Goal: Check status: Check status

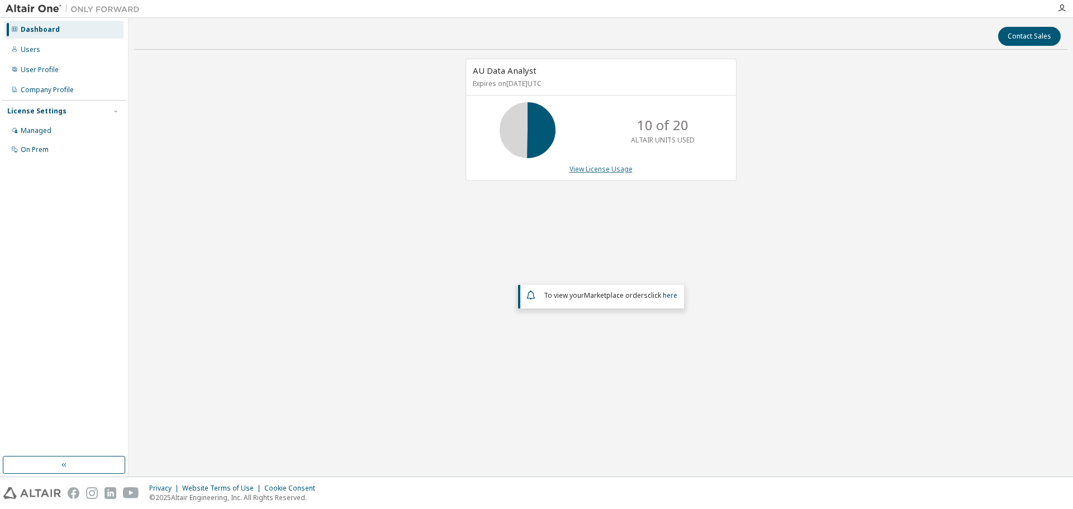
click at [582, 170] on link "View License Usage" at bounding box center [600, 168] width 63 height 9
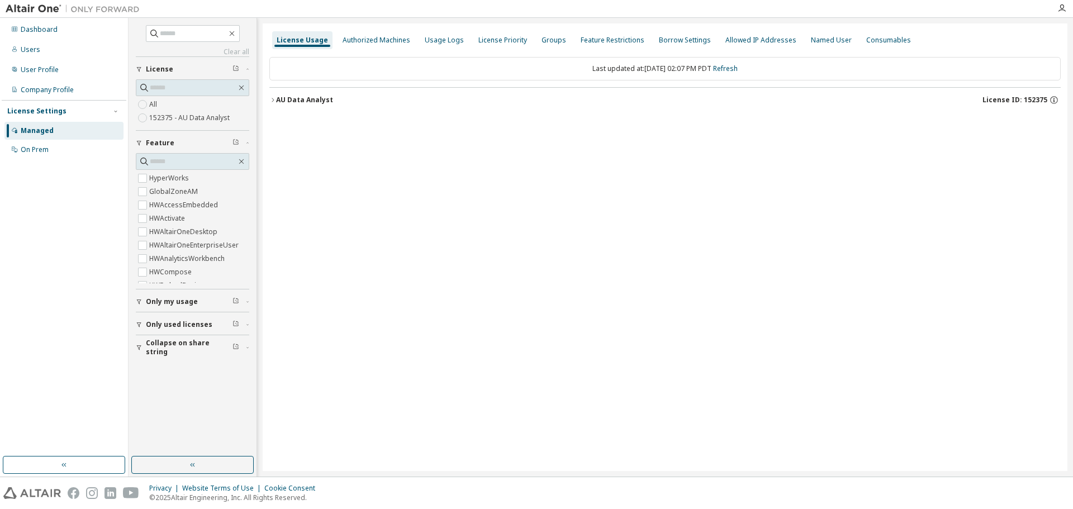
click at [273, 100] on icon "button" at bounding box center [272, 100] width 7 height 7
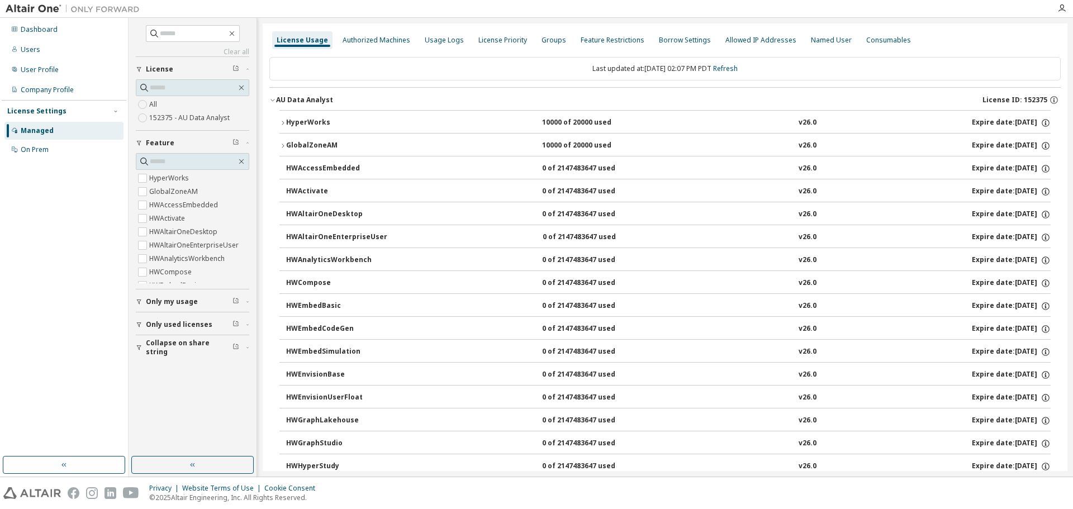
click at [279, 121] on icon "button" at bounding box center [282, 123] width 7 height 7
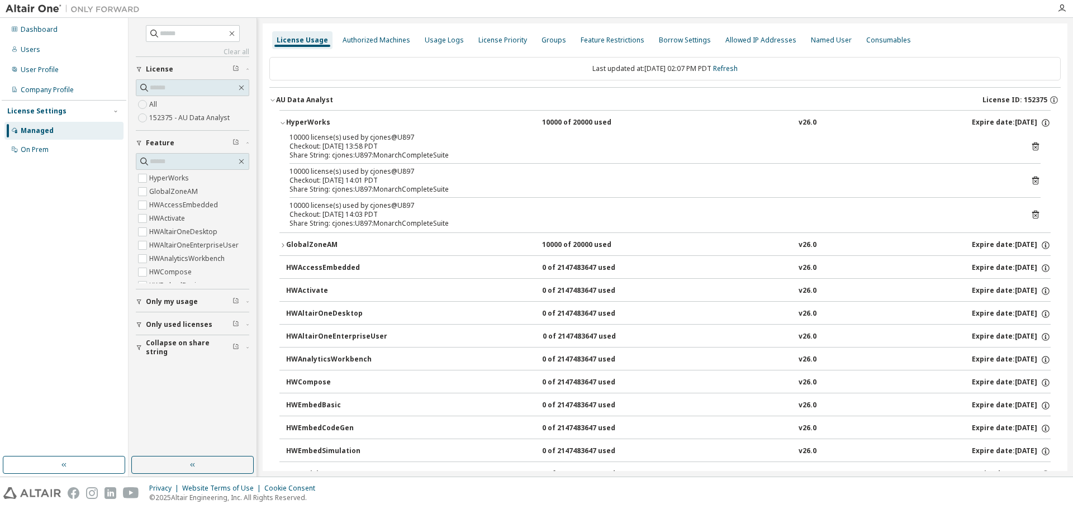
click at [282, 123] on icon "button" at bounding box center [282, 123] width 7 height 7
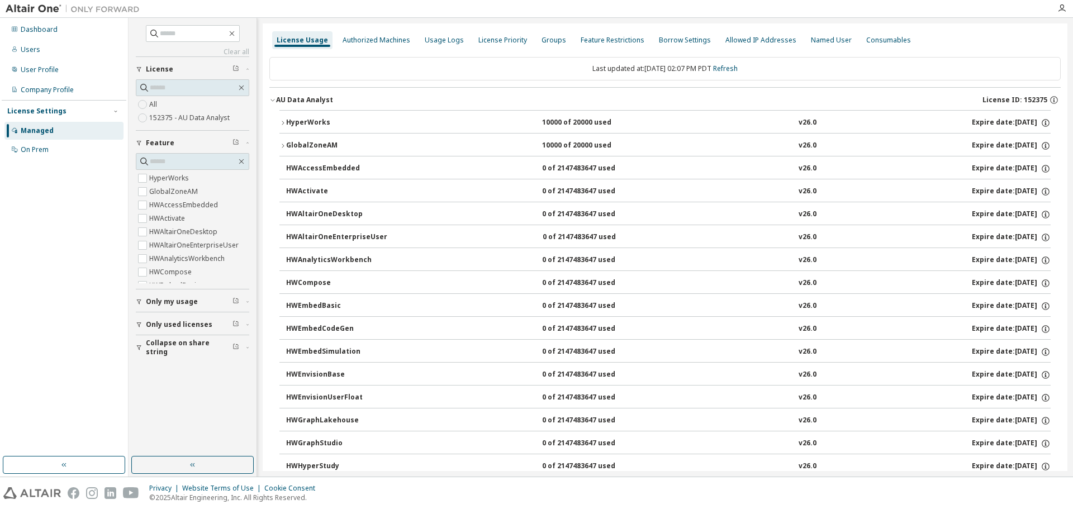
click at [282, 123] on icon "button" at bounding box center [282, 123] width 7 height 7
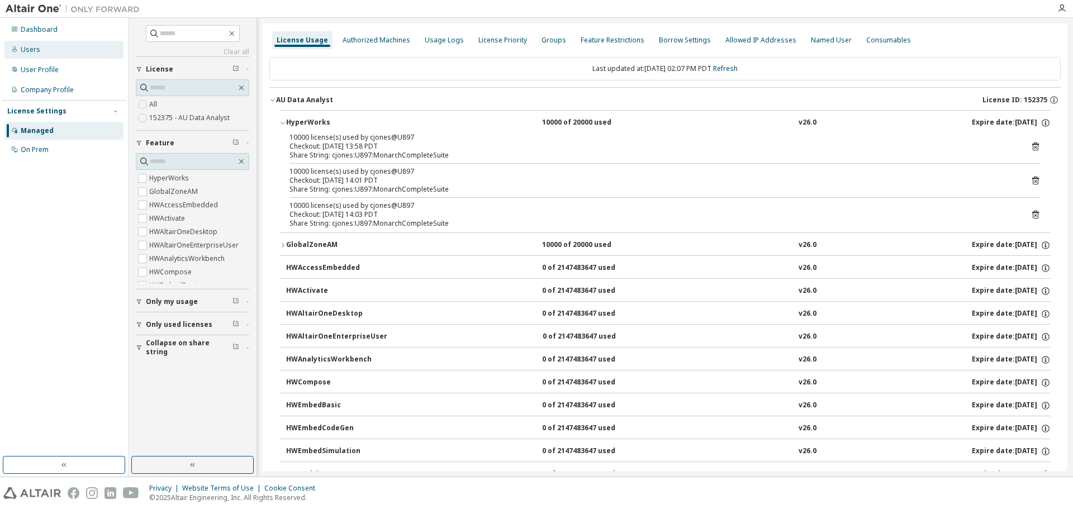
click at [26, 54] on div "Users" at bounding box center [31, 49] width 20 height 9
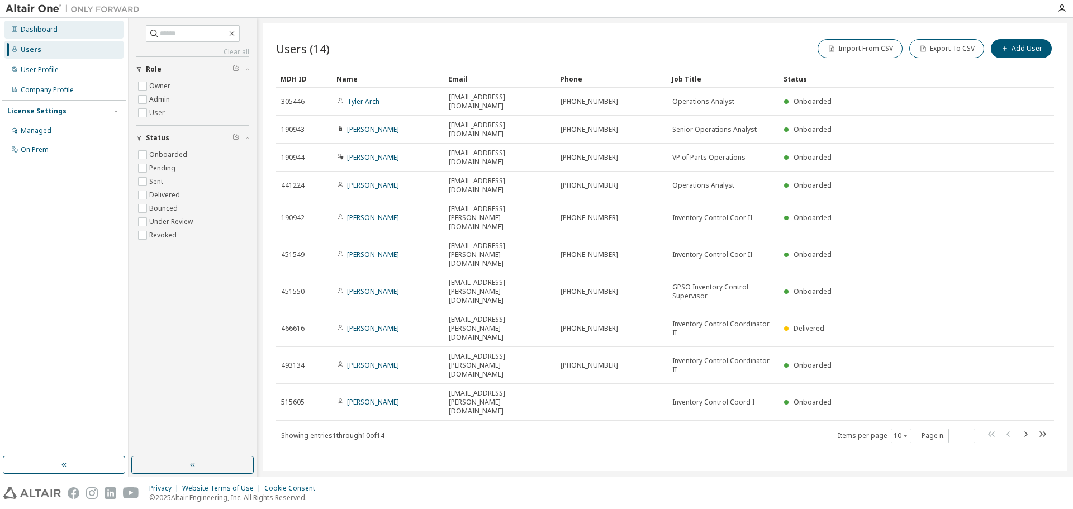
click at [26, 36] on div "Dashboard" at bounding box center [63, 30] width 119 height 18
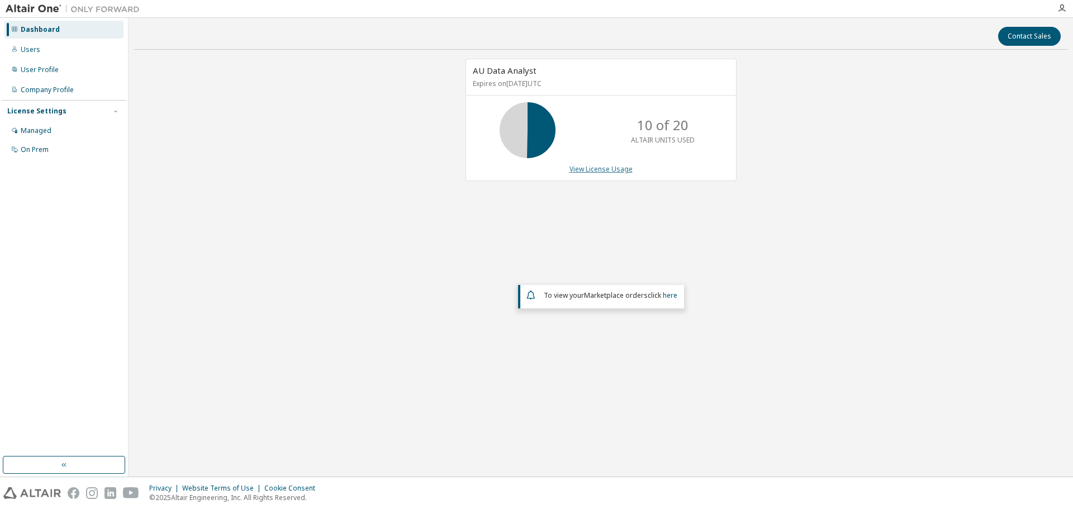
click at [586, 168] on link "View License Usage" at bounding box center [600, 168] width 63 height 9
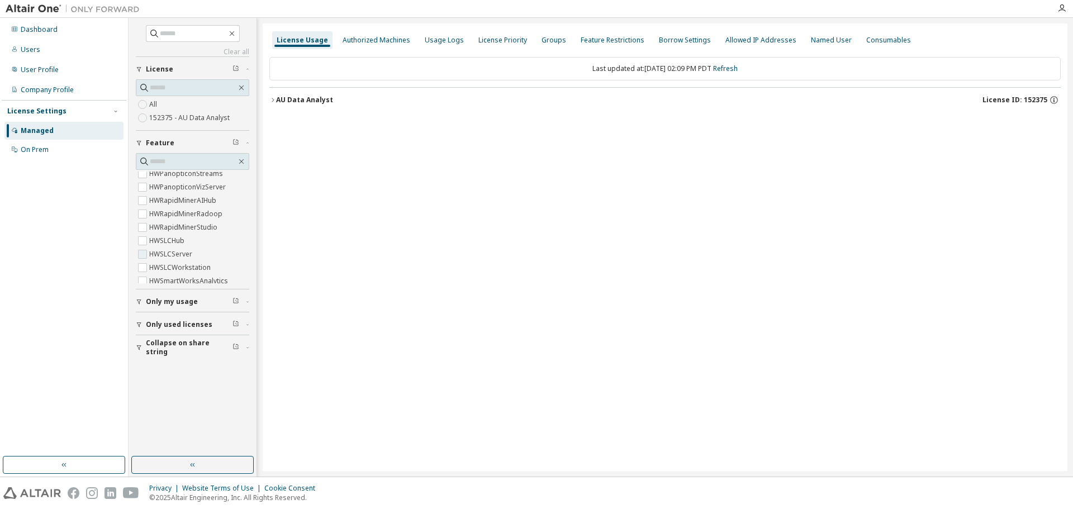
scroll to position [447, 0]
click at [194, 115] on label "152375 - AU Data Analyst" at bounding box center [190, 117] width 83 height 13
click at [275, 99] on icon "button" at bounding box center [272, 100] width 7 height 7
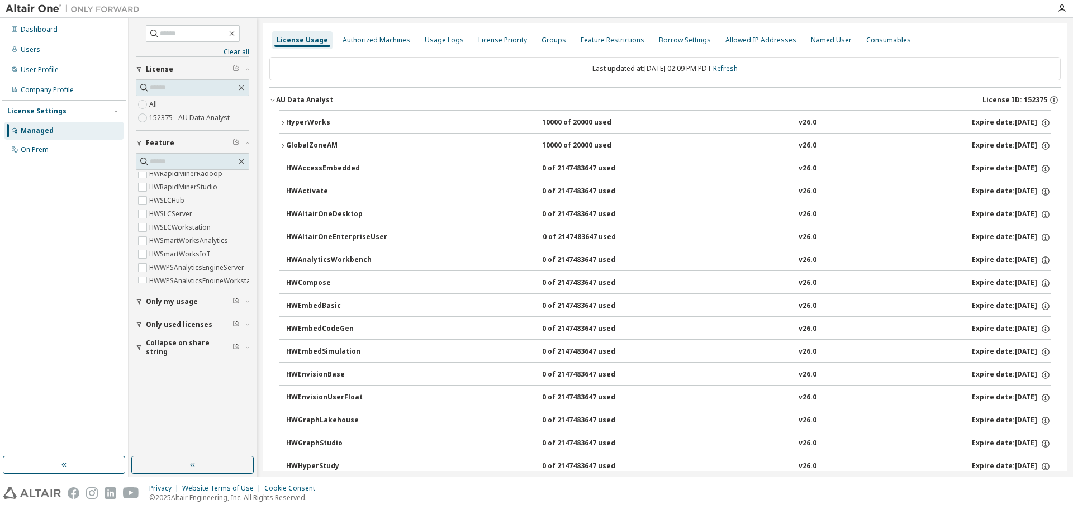
click at [282, 121] on icon "button" at bounding box center [282, 123] width 7 height 7
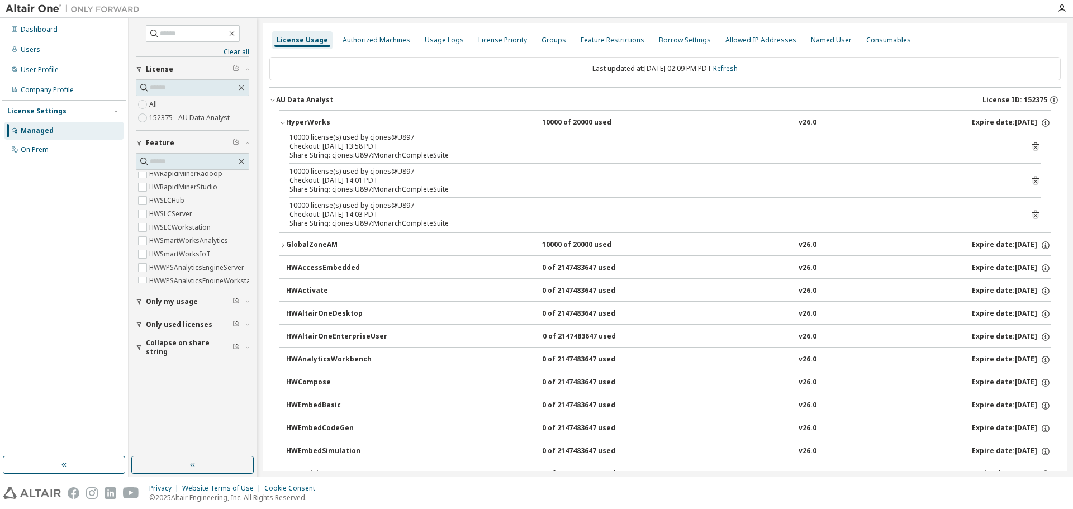
click at [282, 121] on icon "button" at bounding box center [282, 123] width 7 height 7
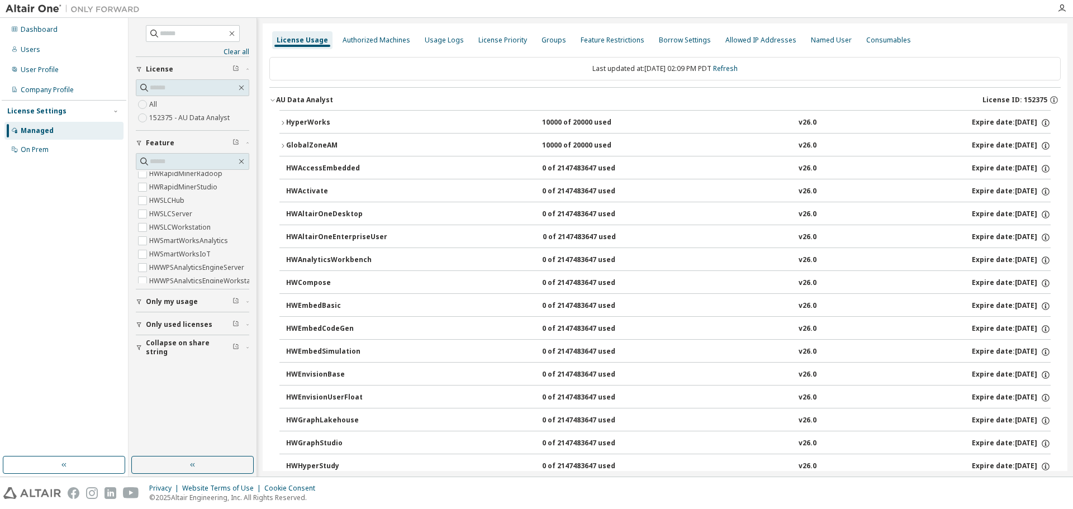
click at [283, 149] on icon "button" at bounding box center [282, 145] width 7 height 7
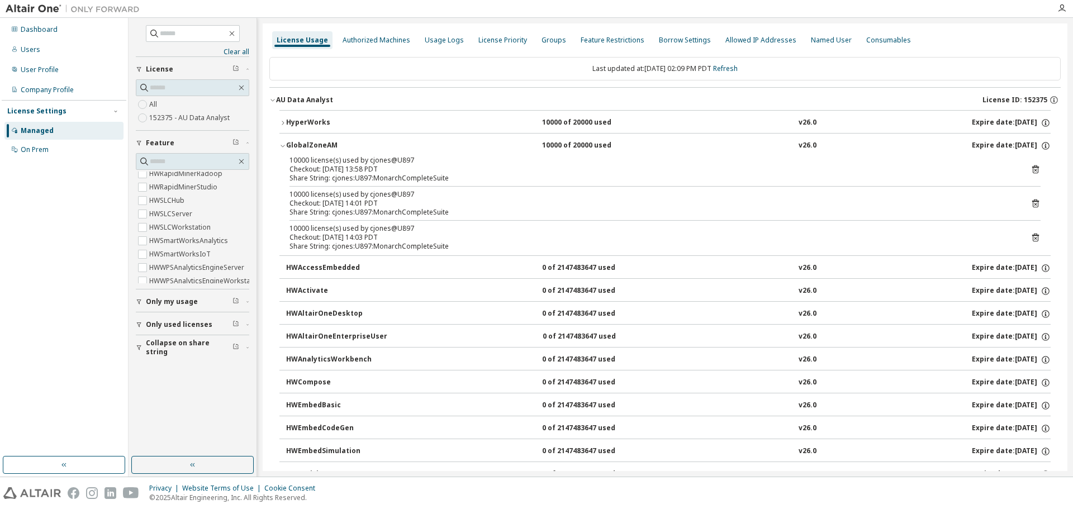
click at [283, 149] on icon "button" at bounding box center [282, 145] width 7 height 7
